Goal: Complete application form: Complete application form

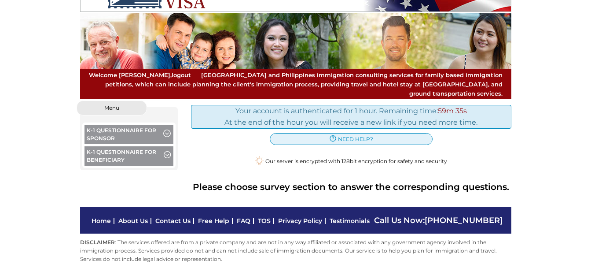
scroll to position [24, 0]
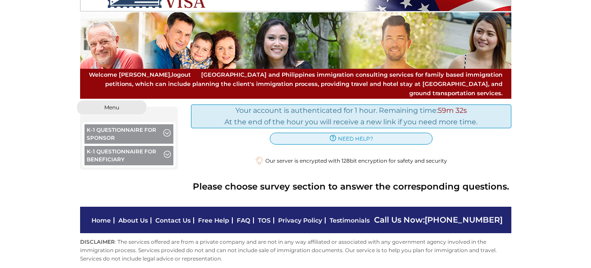
click at [167, 129] on span "button" at bounding box center [166, 134] width 7 height 10
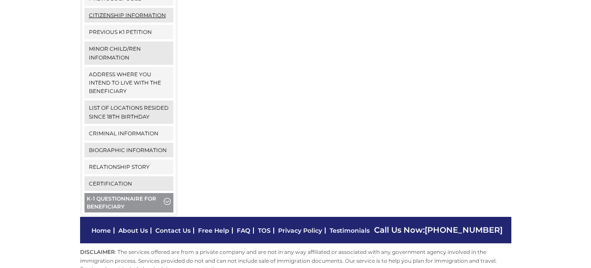
scroll to position [376, 0]
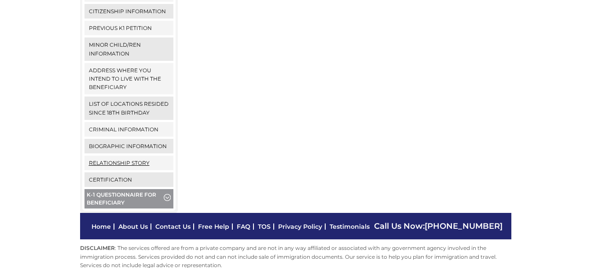
click at [129, 155] on link "Relationship Story" at bounding box center [129, 162] width 89 height 15
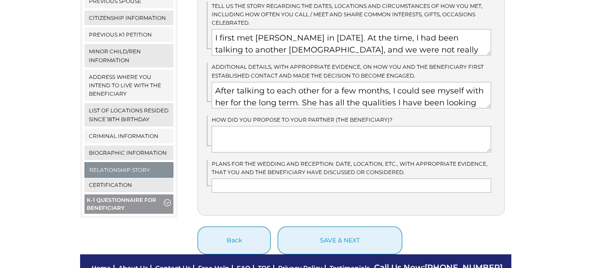
scroll to position [396, 0]
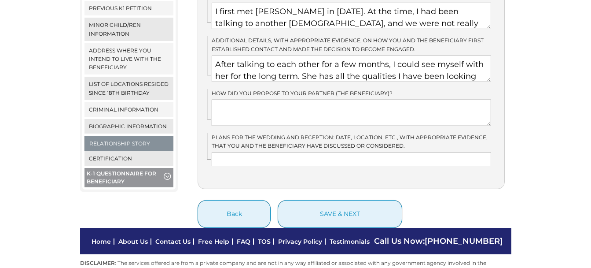
click at [277, 99] on textarea at bounding box center [351, 112] width 279 height 26
click at [279, 99] on textarea "To enrich screen reader interactions, please activate Accessibility in Grammarl…" at bounding box center [351, 112] width 279 height 26
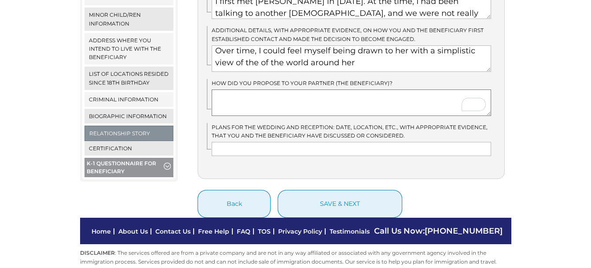
scroll to position [409, 0]
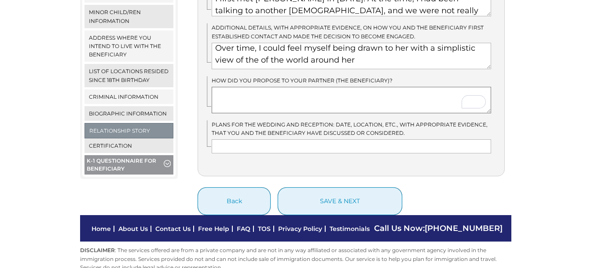
click at [269, 93] on textarea "To enrich screen reader interactions, please activate Accessibility in Grammarl…" at bounding box center [351, 100] width 279 height 26
click at [291, 87] on textarea "To enrich screen reader interactions, please activate Accessibility in Grammarl…" at bounding box center [351, 100] width 279 height 26
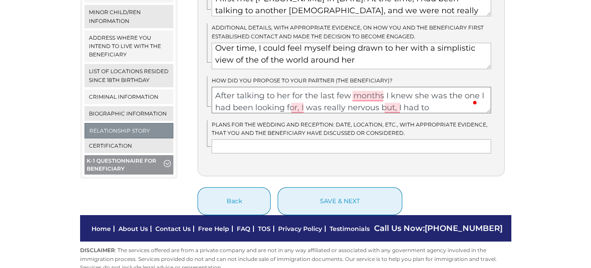
click at [288, 87] on textarea "After talking to her for the last few months I knew she was the one I had been …" at bounding box center [351, 100] width 279 height 26
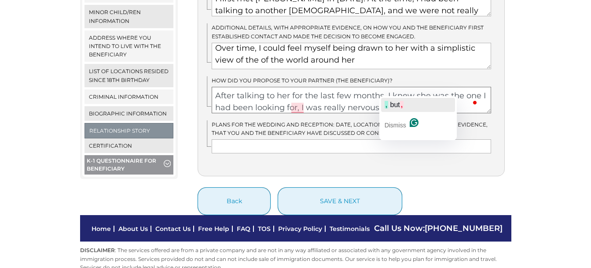
click at [395, 104] on span "but" at bounding box center [395, 104] width 10 height 7
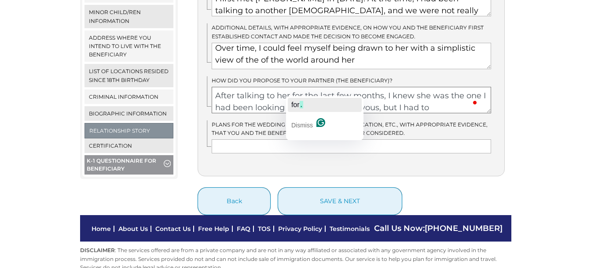
click at [297, 107] on span "for" at bounding box center [295, 104] width 8 height 7
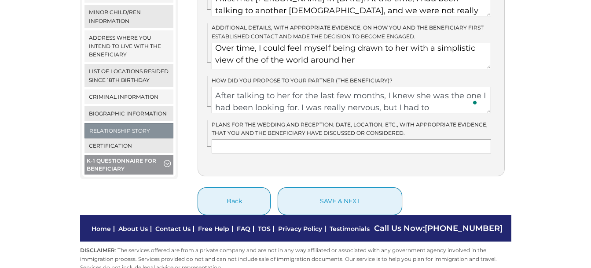
click at [434, 91] on textarea "After talking to her for the last few months, I knew she was the one I had been…" at bounding box center [351, 100] width 279 height 26
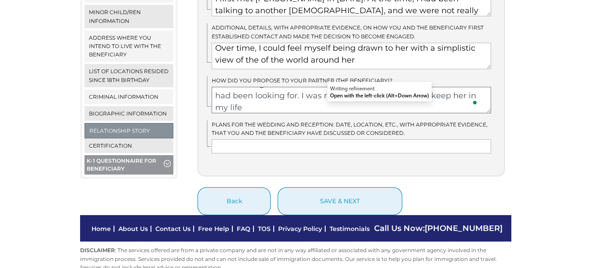
click at [351, 87] on textarea "After talking to her for the last few months, I knew she was the one I had been…" at bounding box center [351, 100] width 279 height 26
click at [397, 90] on textarea "After talking to her for the last few months, I knew she was the one I had been…" at bounding box center [351, 100] width 279 height 26
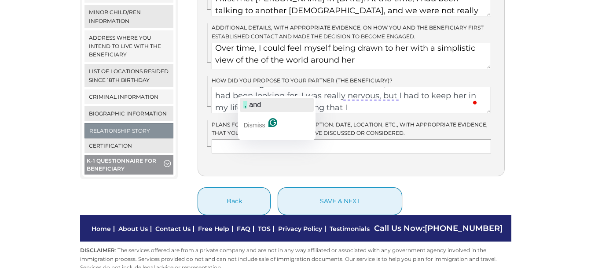
click at [256, 103] on span "and" at bounding box center [255, 104] width 12 height 7
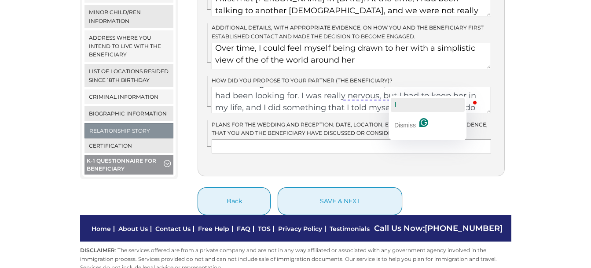
click at [395, 105] on span "I" at bounding box center [395, 104] width 2 height 7
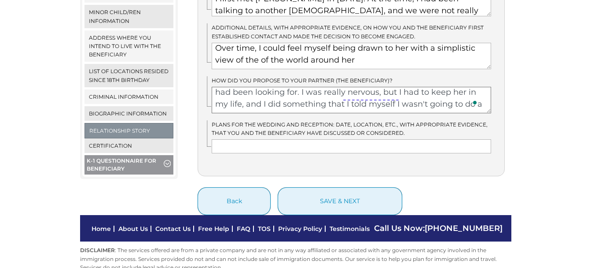
scroll to position [24, 0]
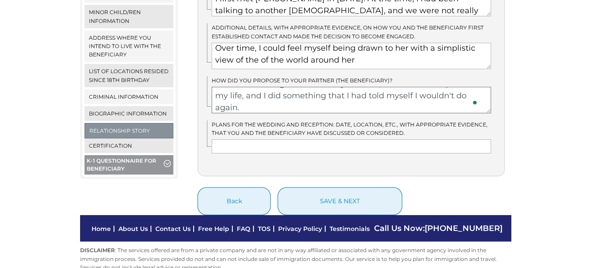
click at [255, 91] on textarea "After talking to her for the last few months, I knew she was the one I had been…" at bounding box center [351, 100] width 279 height 26
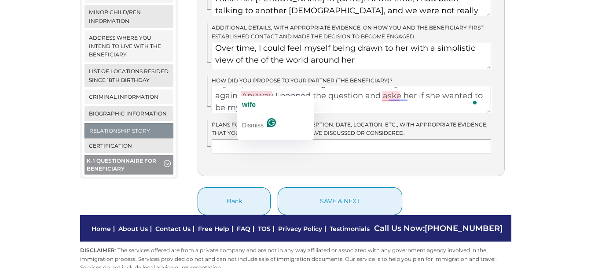
click at [246, 91] on textarea "After talking to her for the last few months, I knew she was the one I had been…" at bounding box center [351, 100] width 279 height 26
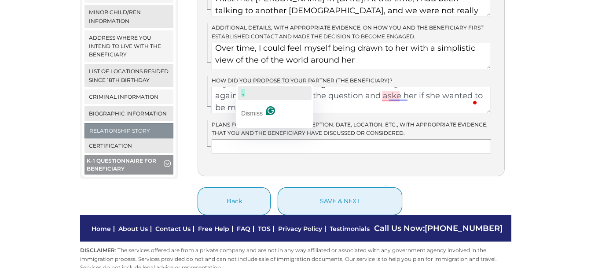
click at [249, 97] on button "," at bounding box center [275, 93] width 74 height 14
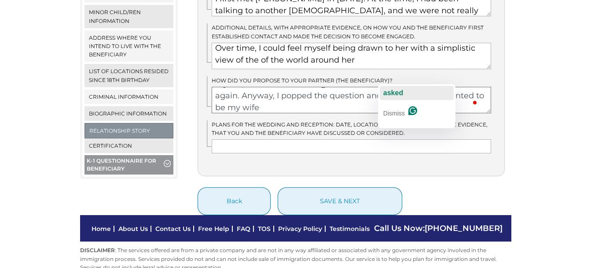
click at [395, 91] on span "asked" at bounding box center [393, 92] width 20 height 7
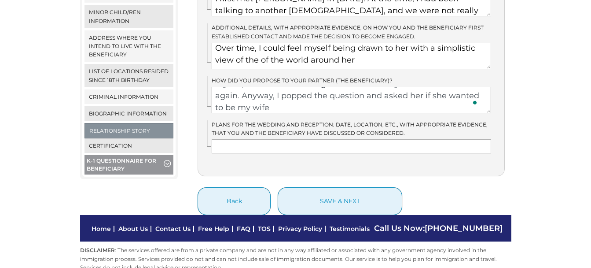
click at [269, 90] on textarea "After talking to her for the last few months, I knew she was the one I had been…" at bounding box center [351, 100] width 279 height 26
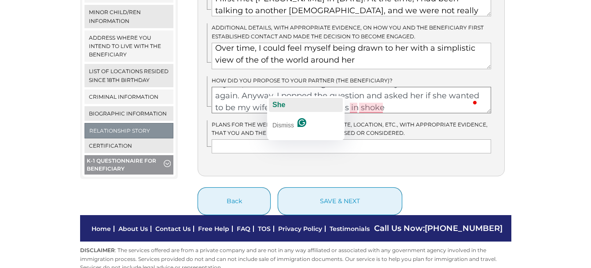
click at [283, 104] on span "She" at bounding box center [278, 104] width 13 height 7
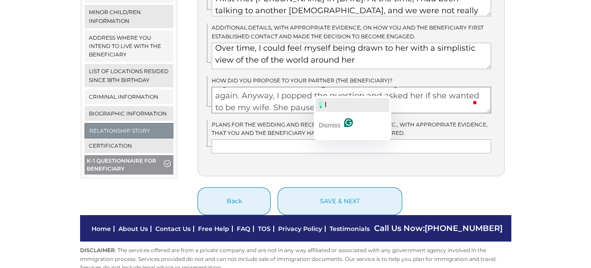
click at [321, 106] on span "," at bounding box center [321, 104] width 4 height 7
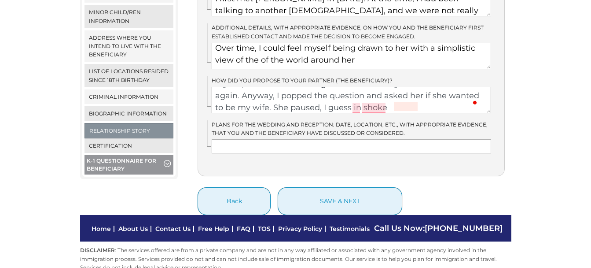
click at [389, 87] on textarea "After talking to her for the last few months, I knew she was the one I had been…" at bounding box center [351, 100] width 279 height 26
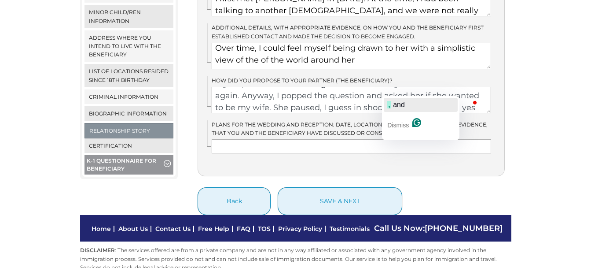
click at [393, 103] on span "and" at bounding box center [399, 104] width 12 height 7
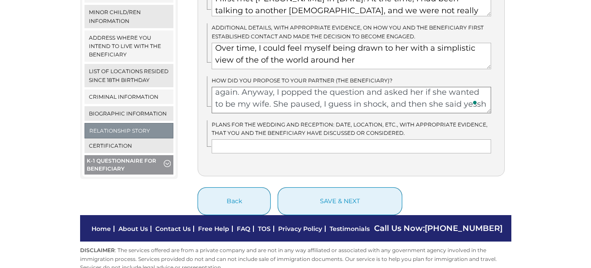
scroll to position [48, 0]
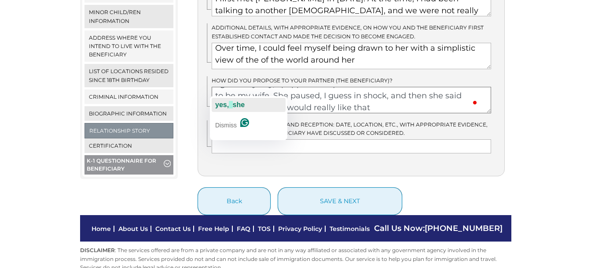
click at [237, 102] on span "she" at bounding box center [239, 104] width 12 height 7
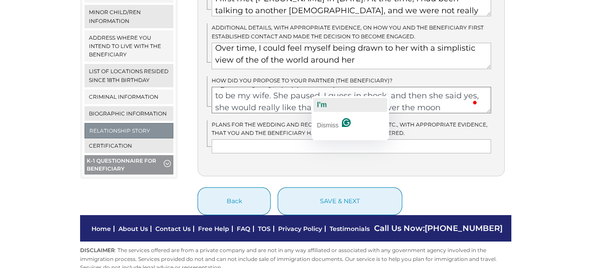
click at [320, 103] on span "I'm" at bounding box center [322, 104] width 10 height 7
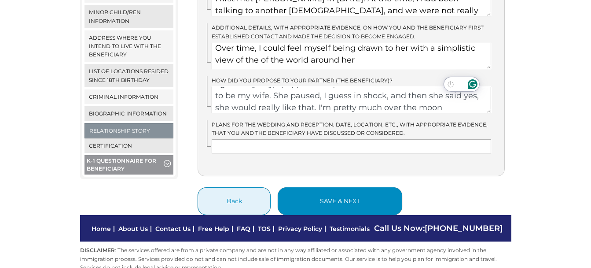
type textarea "After talking to her for the last few months, I knew she was the one I had been…"
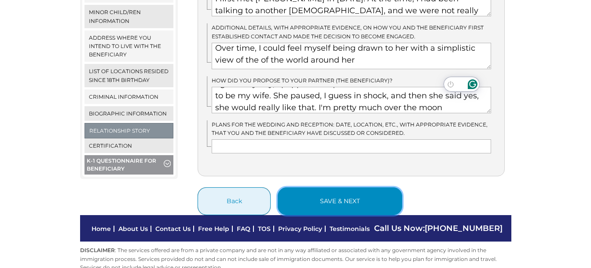
click at [365, 187] on button "save & next" at bounding box center [340, 201] width 125 height 28
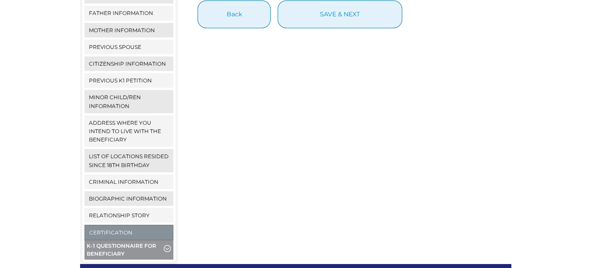
scroll to position [326, 0]
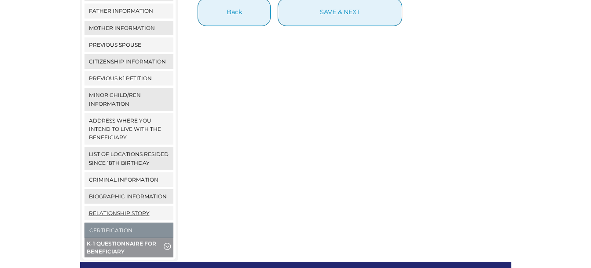
click at [142, 206] on link "Relationship Story" at bounding box center [129, 213] width 89 height 15
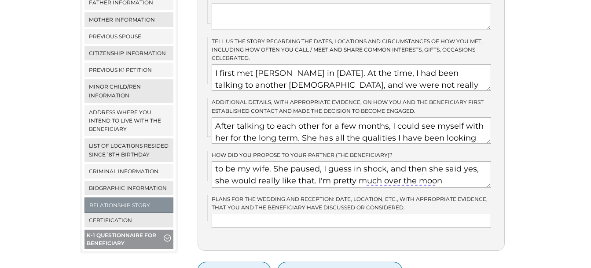
scroll to position [51, 0]
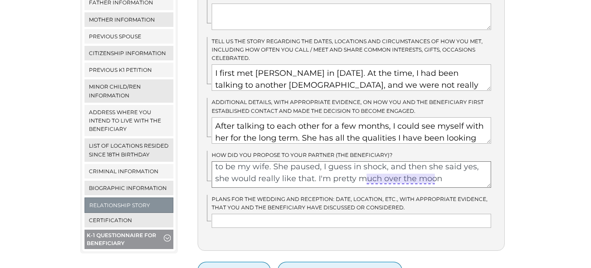
click at [364, 162] on textarea "After talking to her for the last few months, I knew she was the one I had been…" at bounding box center [351, 174] width 279 height 26
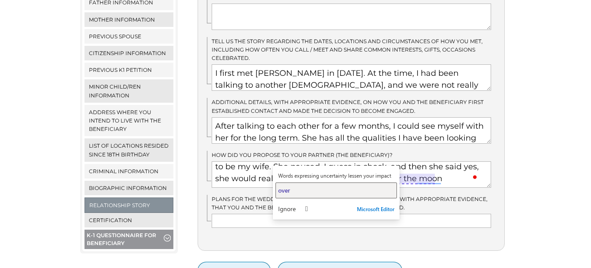
click at [283, 192] on span "over" at bounding box center [284, 190] width 12 height 8
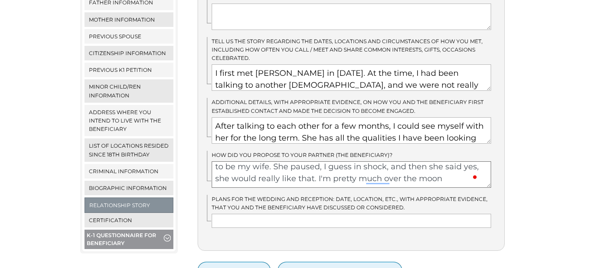
click at [399, 162] on textarea "After talking to her for the last few months, I knew she was the one I had been…" at bounding box center [351, 174] width 279 height 26
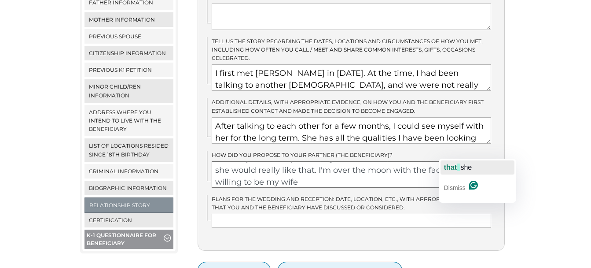
click at [452, 169] on span "that" at bounding box center [450, 166] width 13 height 7
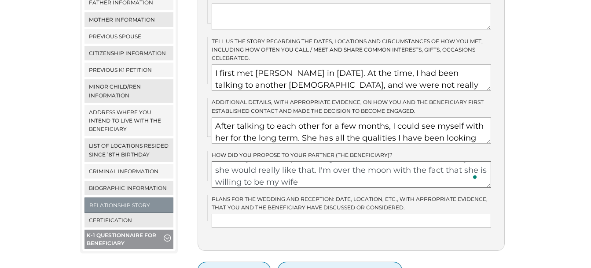
click at [316, 163] on textarea "After talking to her for the last few months, I knew she was the one I had been…" at bounding box center [351, 174] width 279 height 26
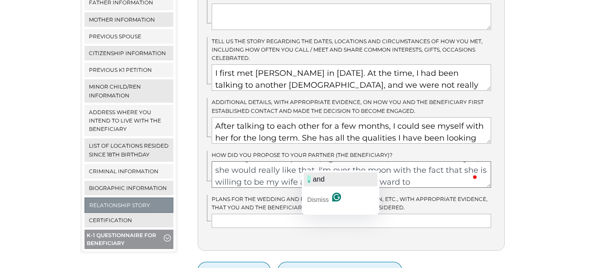
click at [314, 181] on span "and" at bounding box center [319, 178] width 12 height 7
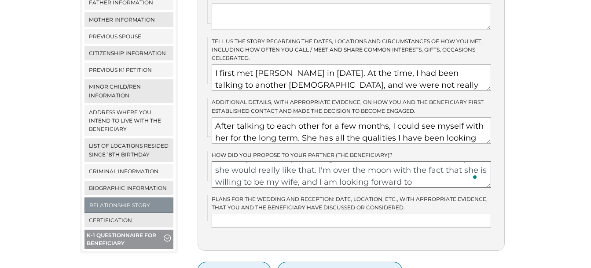
click at [427, 163] on textarea "After talking to her for the last few months, I knew she was the one I had been…" at bounding box center [351, 174] width 279 height 26
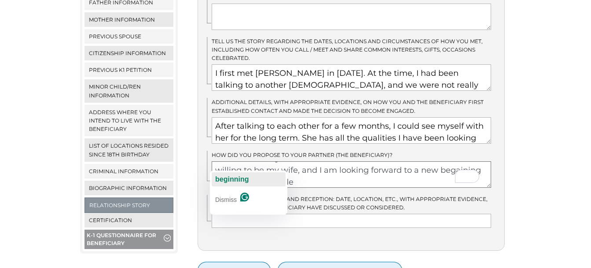
click at [236, 180] on span "beginning" at bounding box center [231, 178] width 33 height 7
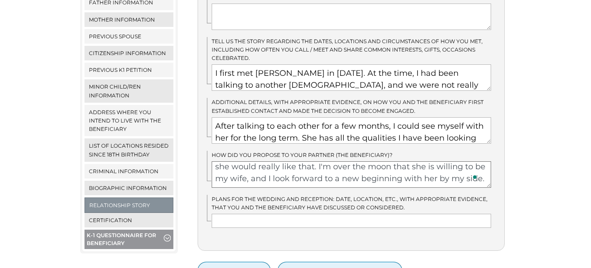
type textarea "After talking to her for the last few months, I knew she was the one I had been…"
click at [267, 213] on input "text" at bounding box center [351, 220] width 279 height 14
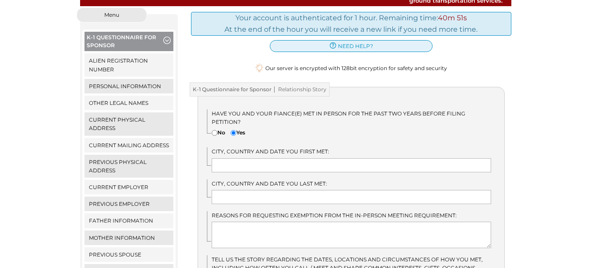
scroll to position [132, 0]
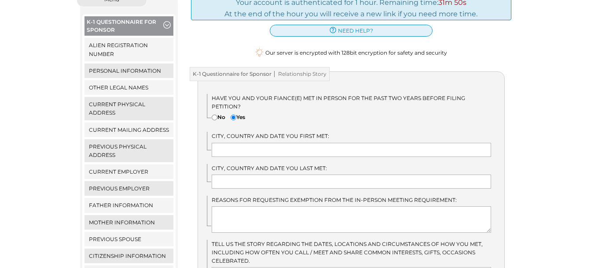
type input "we are looking to do a breach wedding once she comes to the U.S. I have the pla…"
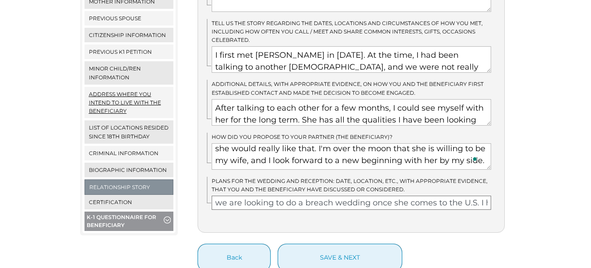
scroll to position [396, 0]
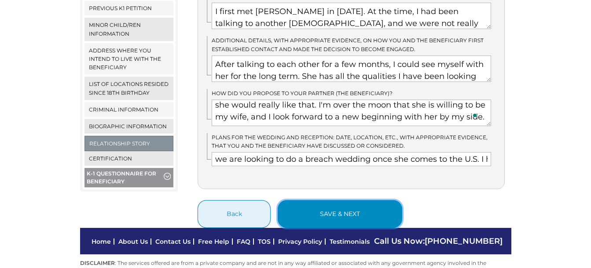
click at [321, 200] on button "save & next" at bounding box center [340, 214] width 125 height 28
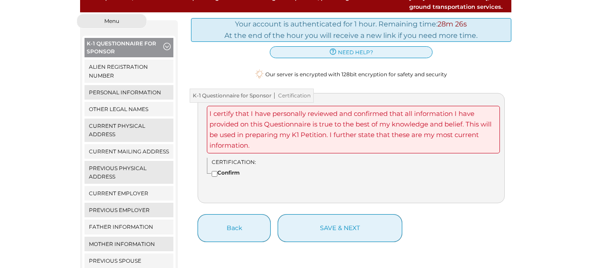
scroll to position [132, 0]
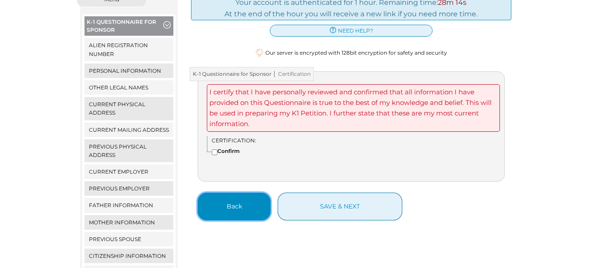
click at [239, 203] on button "Back" at bounding box center [234, 206] width 73 height 28
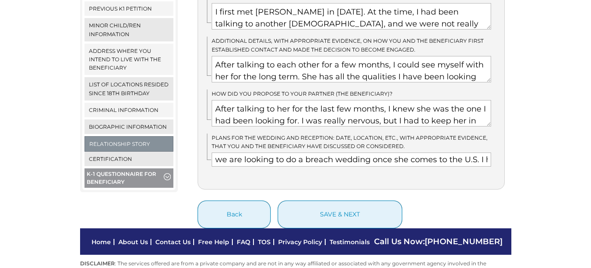
scroll to position [396, 0]
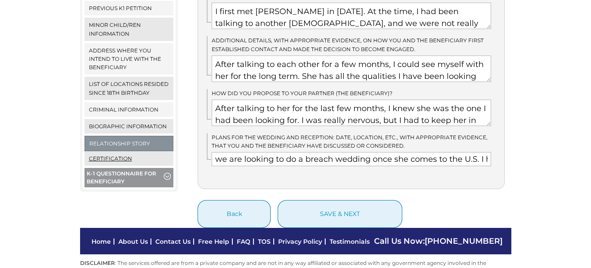
click at [104, 151] on link "Certification" at bounding box center [129, 158] width 89 height 15
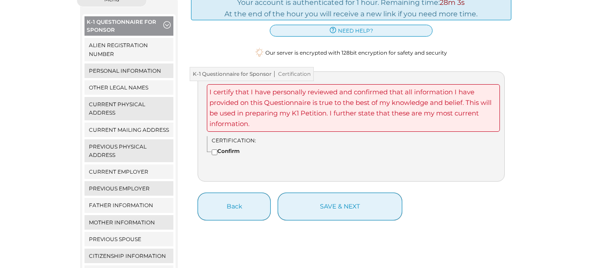
scroll to position [176, 0]
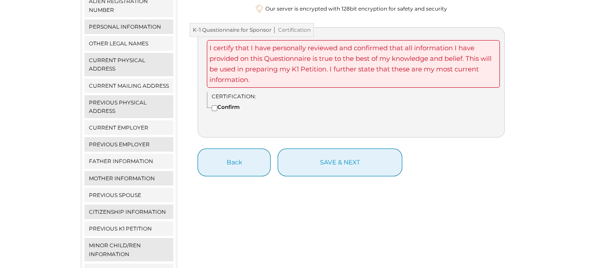
click at [216, 105] on input"] "Confirm" at bounding box center [215, 108] width 6 height 6
checkbox input"] "true"
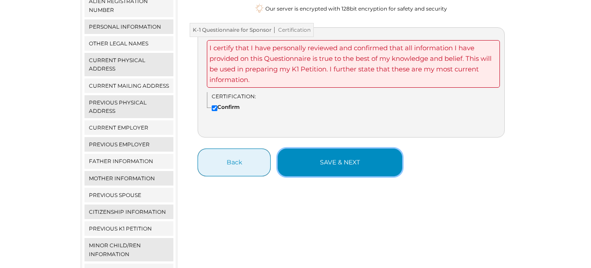
click at [357, 158] on button "save & next" at bounding box center [340, 162] width 125 height 28
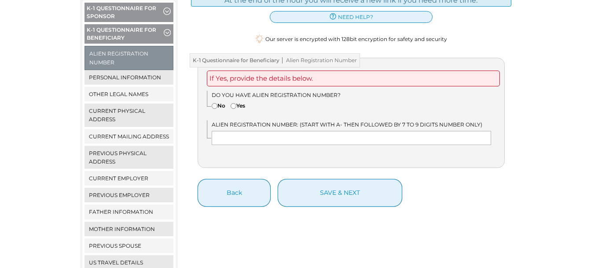
scroll to position [132, 0]
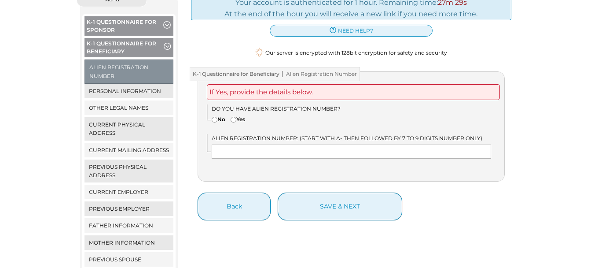
click at [216, 117] on input"] "No" at bounding box center [215, 120] width 6 height 6
radio input"] "true"
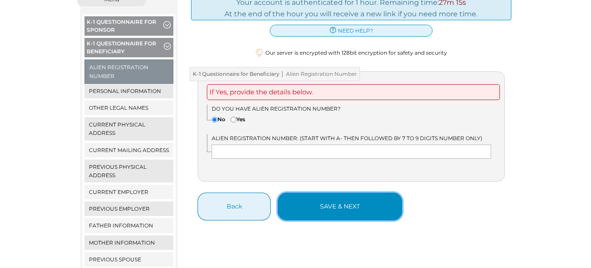
click at [331, 197] on button "save & next" at bounding box center [340, 206] width 125 height 28
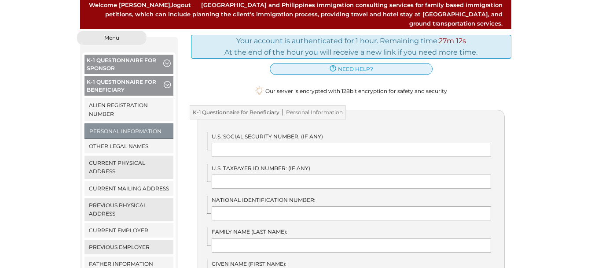
scroll to position [132, 0]
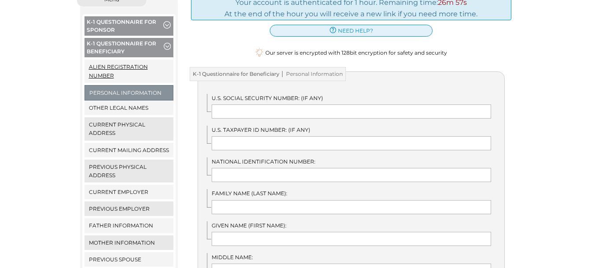
click at [104, 59] on link "Alien Registration Number" at bounding box center [129, 70] width 89 height 23
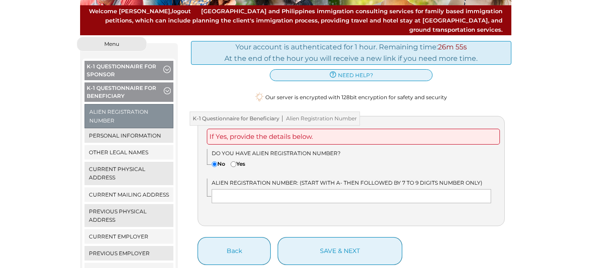
scroll to position [88, 0]
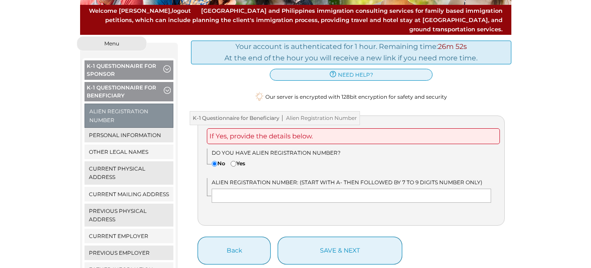
click at [215, 161] on input"] "No" at bounding box center [215, 164] width 6 height 6
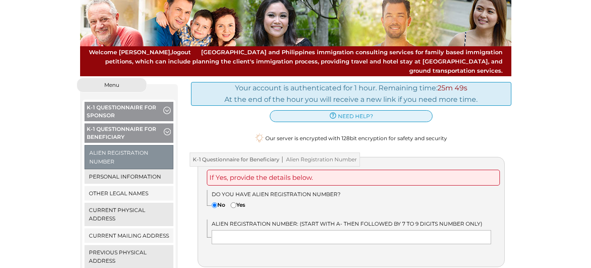
scroll to position [44, 0]
